Goal: Task Accomplishment & Management: Use online tool/utility

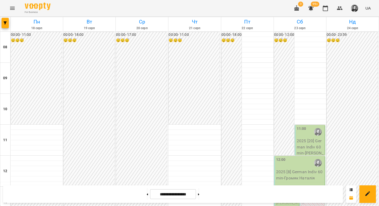
scroll to position [314, 0]
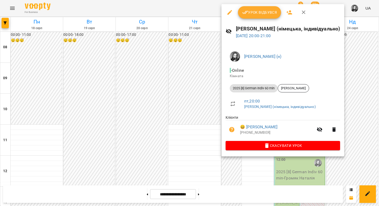
click at [198, 117] on div at bounding box center [189, 103] width 379 height 206
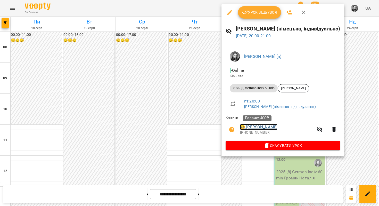
click at [265, 128] on link "😀 [PERSON_NAME]" at bounding box center [258, 127] width 37 height 6
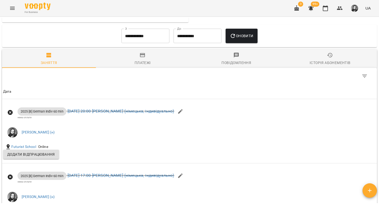
scroll to position [387, 0]
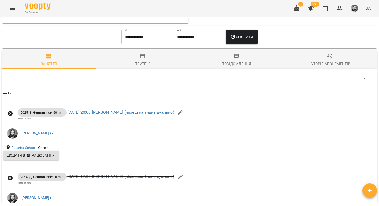
click at [325, 63] on div "Історія абонементів" at bounding box center [330, 64] width 41 height 6
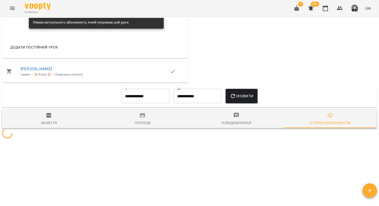
scroll to position [365, 0]
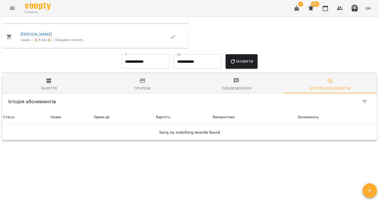
click at [243, 84] on span "Повідомлення" at bounding box center [237, 85] width 88 height 14
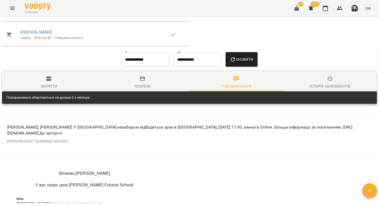
click at [140, 91] on button "Платежі" at bounding box center [143, 82] width 94 height 19
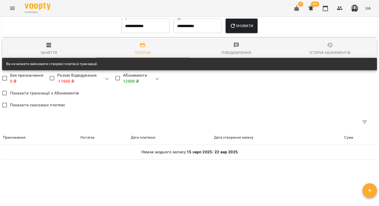
scroll to position [395, 0]
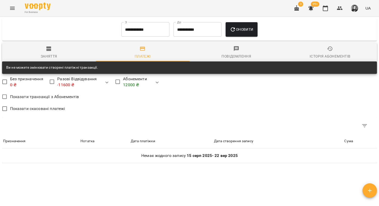
click at [57, 53] on span "Заняття" at bounding box center [49, 53] width 88 height 14
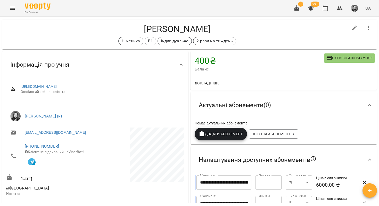
scroll to position [0, 0]
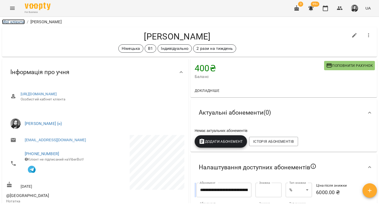
click at [10, 22] on link "Мої клієнти" at bounding box center [13, 21] width 23 height 5
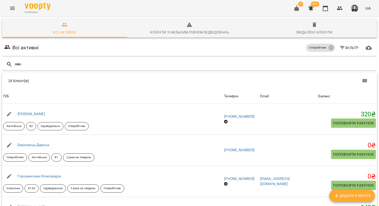
click at [13, 9] on icon "Menu" at bounding box center [12, 8] width 5 height 3
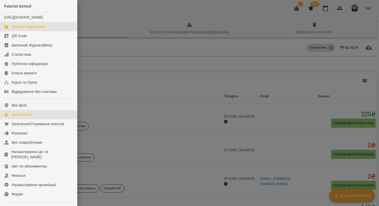
click at [29, 28] on link "Журнал відвідувань" at bounding box center [38, 26] width 77 height 9
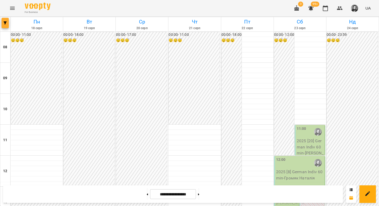
click at [4, 23] on icon "button" at bounding box center [5, 22] width 3 height 3
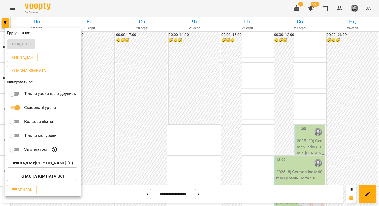
click at [33, 164] on b "Викладач :" at bounding box center [23, 163] width 24 height 5
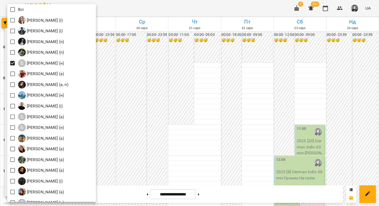
click at [147, 8] on div at bounding box center [189, 103] width 379 height 206
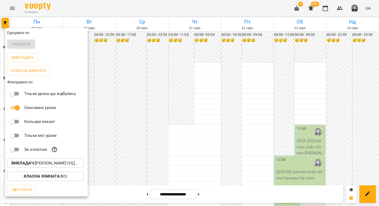
click at [201, 3] on div at bounding box center [189, 103] width 379 height 206
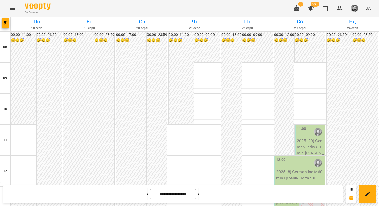
scroll to position [241, 0]
click at [199, 195] on button at bounding box center [198, 193] width 1 height 11
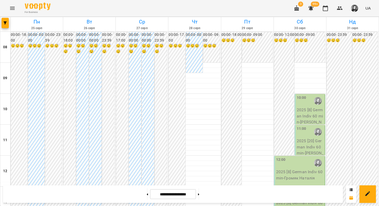
scroll to position [264, 0]
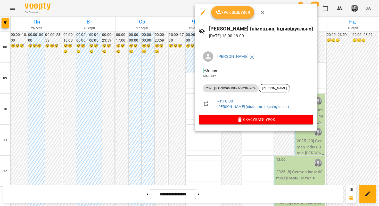
click at [175, 115] on div at bounding box center [189, 103] width 379 height 206
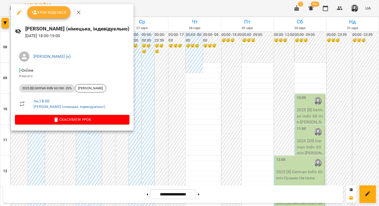
click at [181, 90] on div at bounding box center [189, 103] width 379 height 206
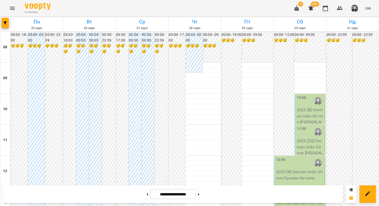
scroll to position [314, 0]
click at [199, 198] on button at bounding box center [198, 193] width 1 height 11
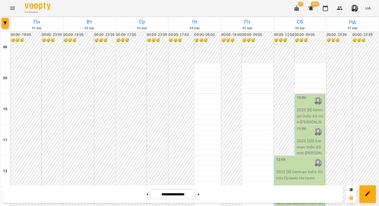
scroll to position [292, 0]
click at [147, 196] on button at bounding box center [147, 193] width 1 height 11
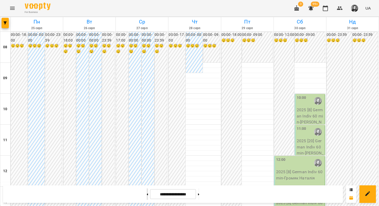
click at [147, 196] on button at bounding box center [147, 193] width 1 height 11
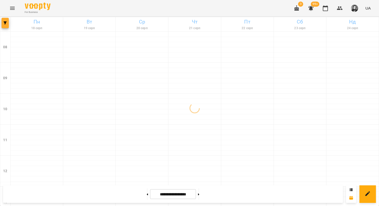
click at [5, 22] on icon "button" at bounding box center [5, 22] width 3 height 3
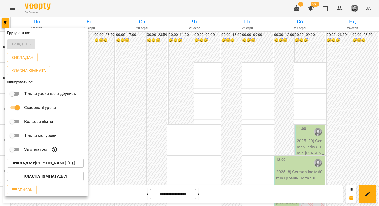
click at [34, 166] on p "Викладач : [PERSON_NAME] (н),[PERSON_NAME] (н)" at bounding box center [45, 163] width 68 height 6
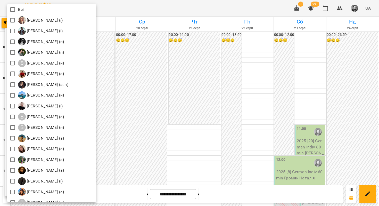
click at [130, 8] on div at bounding box center [189, 103] width 379 height 206
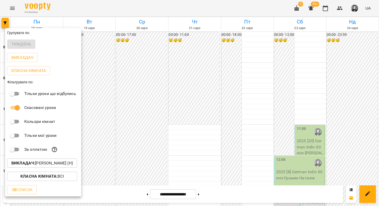
click at [139, 9] on div at bounding box center [189, 103] width 379 height 206
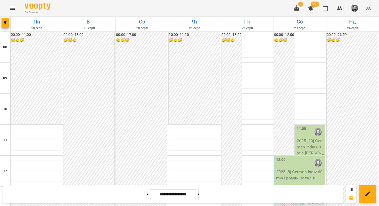
click at [199, 198] on button at bounding box center [198, 193] width 1 height 11
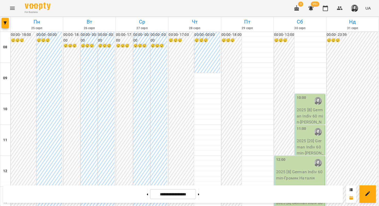
scroll to position [314, 0]
click at [199, 196] on button at bounding box center [198, 193] width 1 height 11
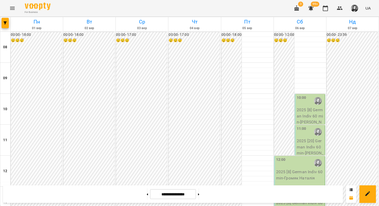
scroll to position [258, 0]
click at [147, 195] on button at bounding box center [147, 193] width 1 height 11
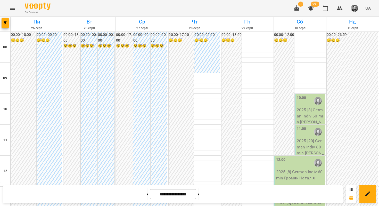
scroll to position [193, 0]
click at [147, 194] on icon at bounding box center [147, 194] width 1 height 2
type input "**********"
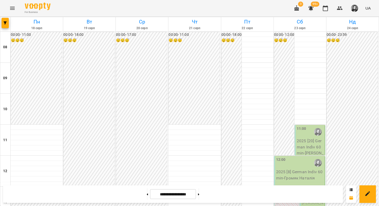
scroll to position [255, 0]
